Goal: Task Accomplishment & Management: Use online tool/utility

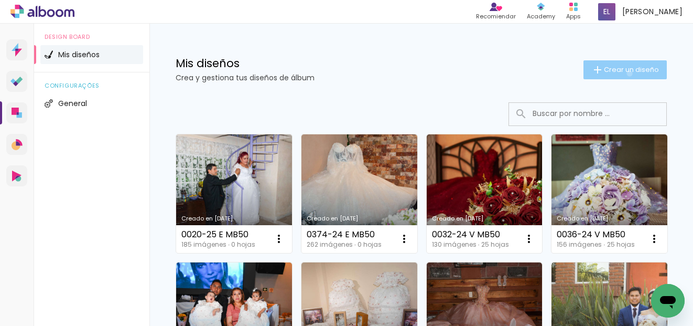
click at [621, 73] on span "Crear un diseño" at bounding box center [631, 69] width 55 height 7
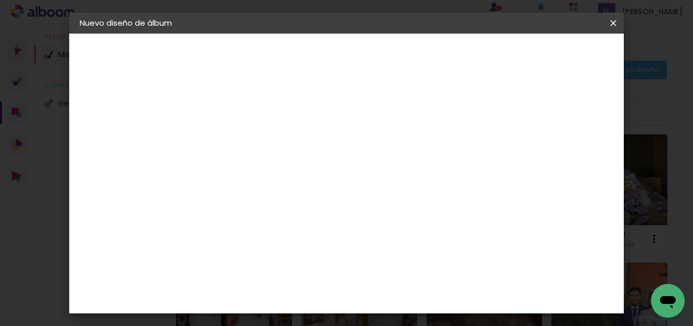
click at [251, 142] on input at bounding box center [251, 141] width 0 height 16
type input "0111-25 E MB30"
type paper-input "0111-25 E MB30"
click at [355, 56] on paper-button "Avanzar" at bounding box center [329, 56] width 50 height 18
click at [400, 150] on paper-item "Tamaño libre" at bounding box center [355, 159] width 89 height 23
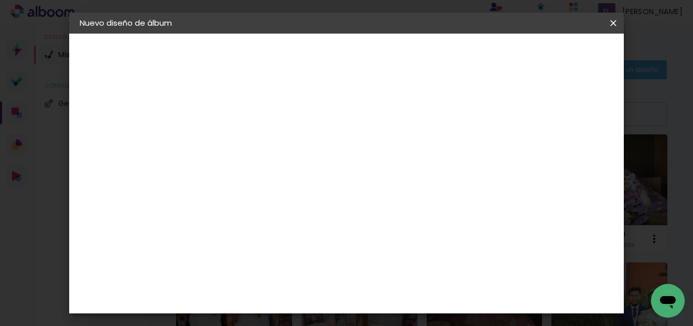
click at [0, 0] on slot "Avanzar" at bounding box center [0, 0] width 0 height 0
click at [230, 268] on input "30" at bounding box center [218, 267] width 27 height 16
type input "30,48"
type paper-input "30,48"
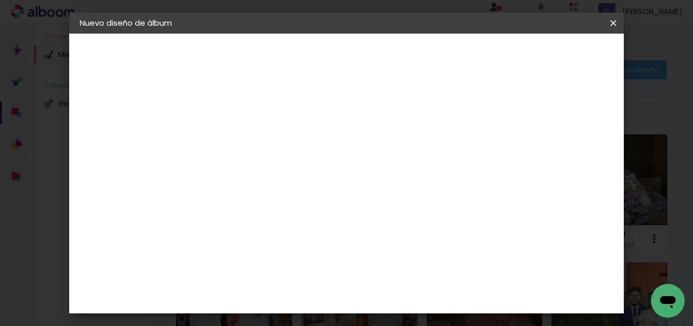
scroll to position [0, 0]
click at [417, 276] on input "60" at bounding box center [404, 277] width 27 height 16
type input "60,96"
type paper-input "60,96"
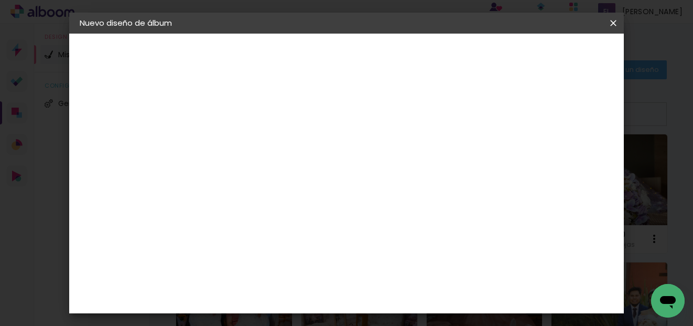
type input "6"
type paper-input "6"
click at [567, 155] on input "6" at bounding box center [561, 159] width 19 height 16
type input "7"
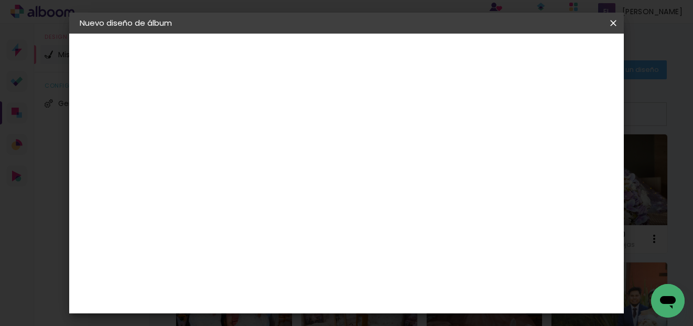
type paper-input "7"
click at [567, 155] on input "7" at bounding box center [560, 159] width 19 height 16
type input "8"
type paper-input "8"
click at [565, 155] on input "8" at bounding box center [558, 159] width 19 height 16
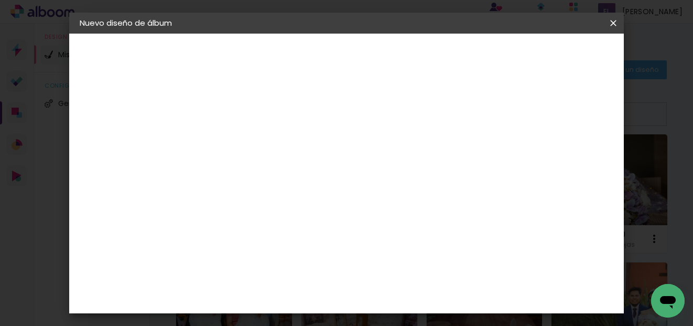
type input "9"
type paper-input "9"
click at [563, 156] on input "9" at bounding box center [558, 159] width 19 height 16
type input "10"
type paper-input "10"
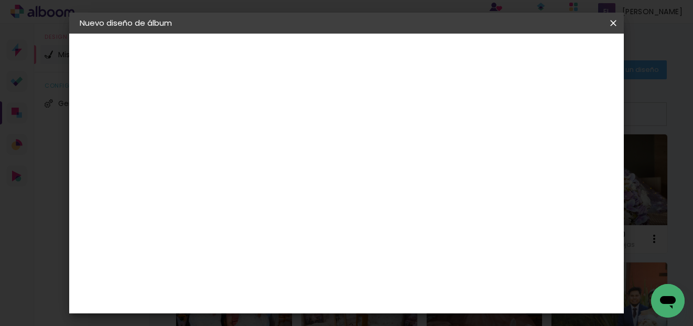
click at [563, 156] on input "10" at bounding box center [557, 159] width 19 height 16
type input "3"
type paper-input "3"
click at [257, 118] on input "3" at bounding box center [244, 120] width 36 height 13
type input "4"
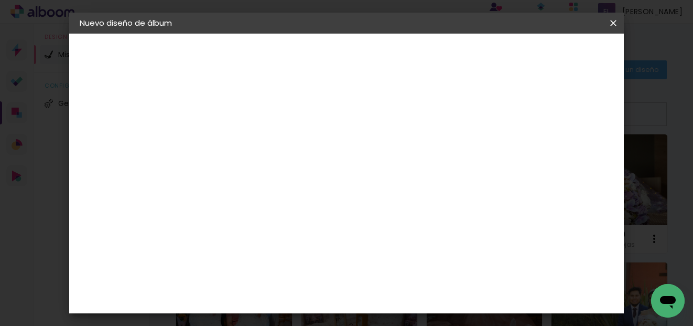
type paper-input "4"
click at [257, 118] on input "4" at bounding box center [244, 120] width 36 height 13
click at [557, 49] on paper-button "Empezar diseño" at bounding box center [518, 56] width 79 height 18
